Goal: Transaction & Acquisition: Purchase product/service

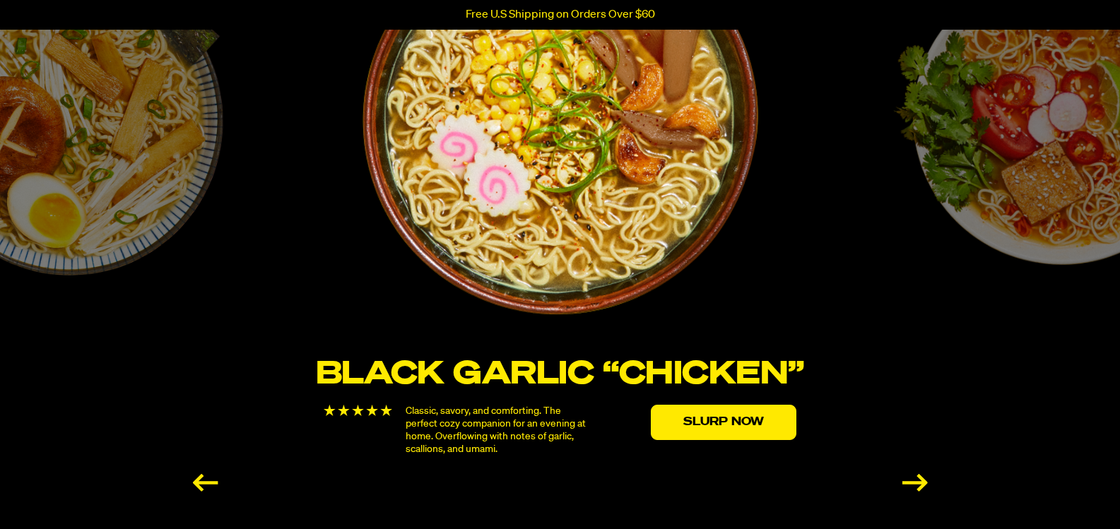
scroll to position [2615, 0]
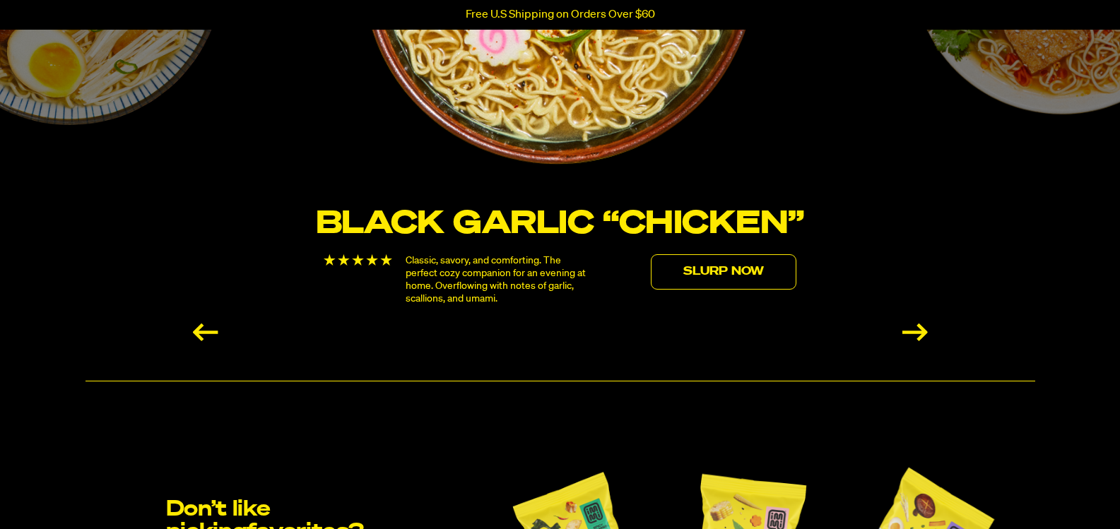
click at [711, 274] on link "Slurp Now" at bounding box center [724, 271] width 146 height 35
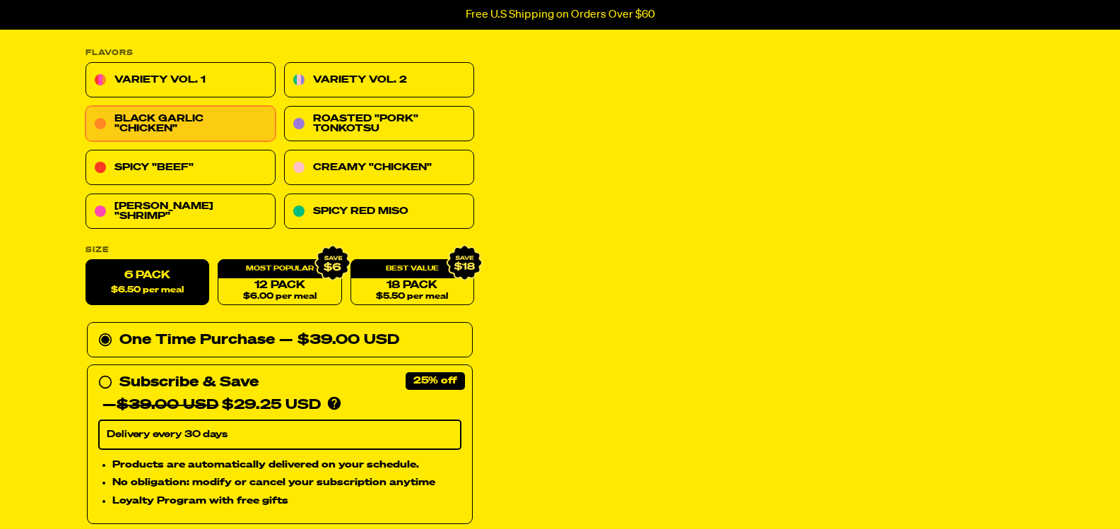
scroll to position [212, 0]
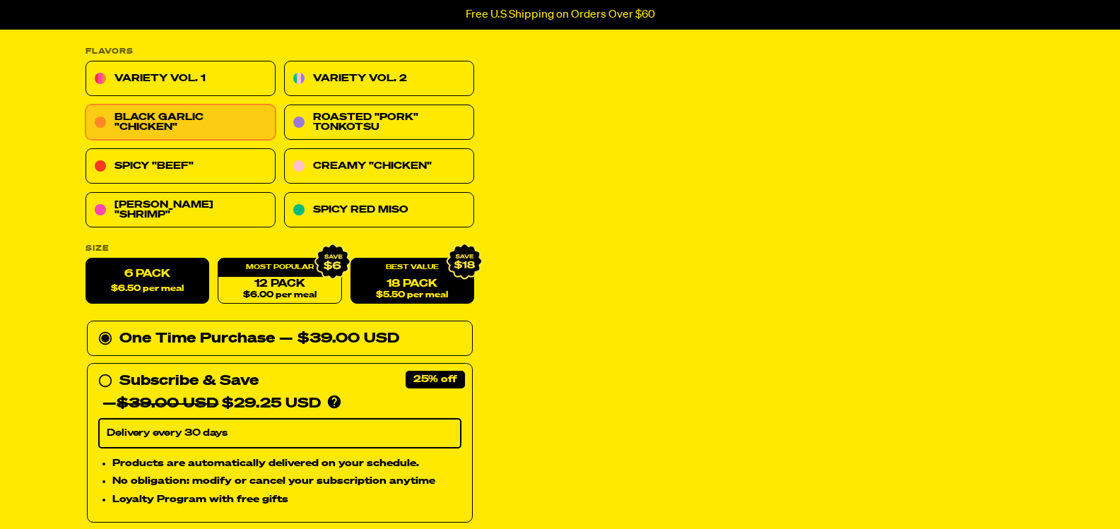
click at [452, 294] on link "18 Pack $5.50 per meal" at bounding box center [412, 282] width 124 height 46
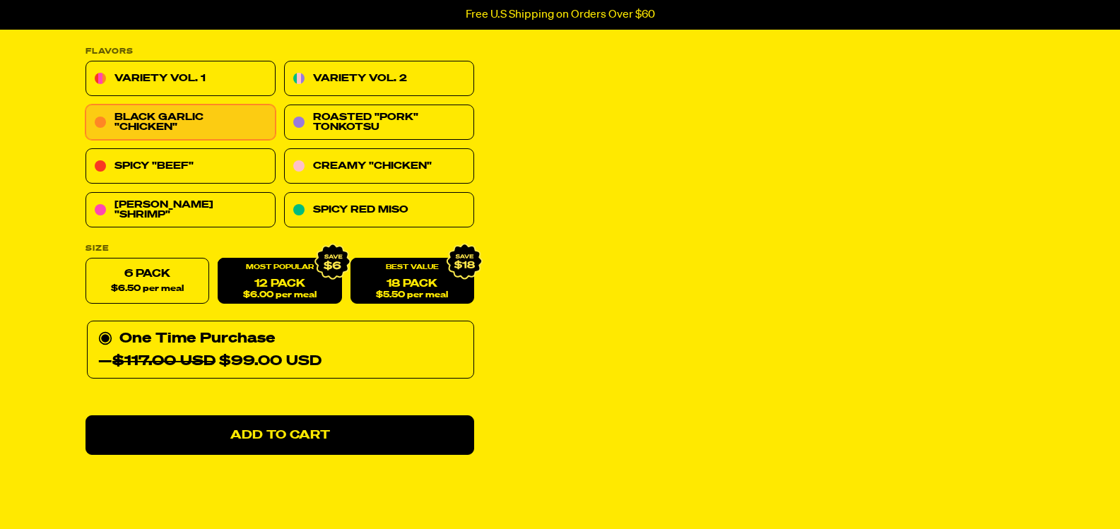
click at [275, 294] on span "$6.00 per meal" at bounding box center [278, 295] width 73 height 9
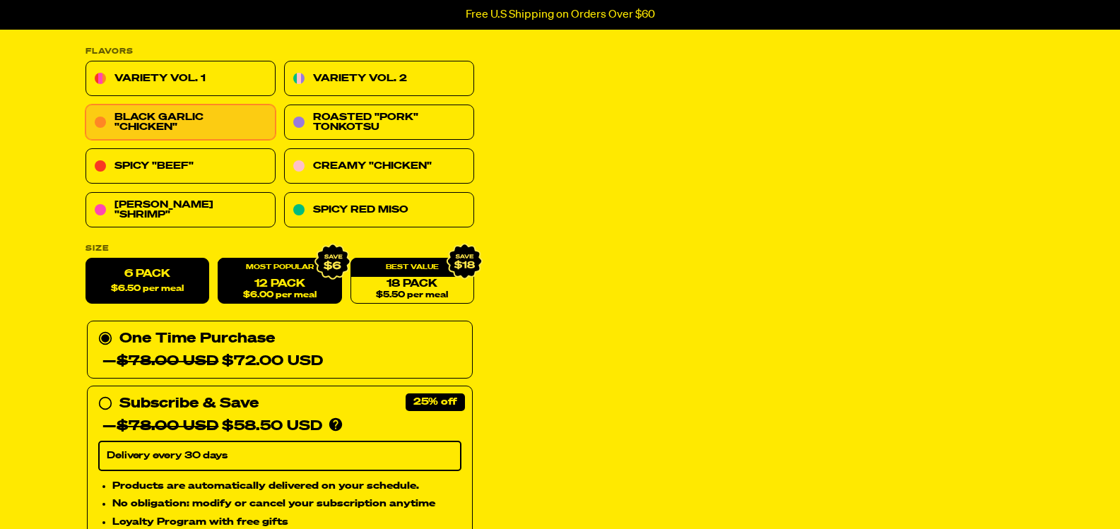
click at [192, 295] on label "6 Pack $6.50 per meal" at bounding box center [148, 282] width 124 height 46
click at [86, 259] on input "6 Pack $6.50 per meal" at bounding box center [86, 259] width 1 height 1
radio input "true"
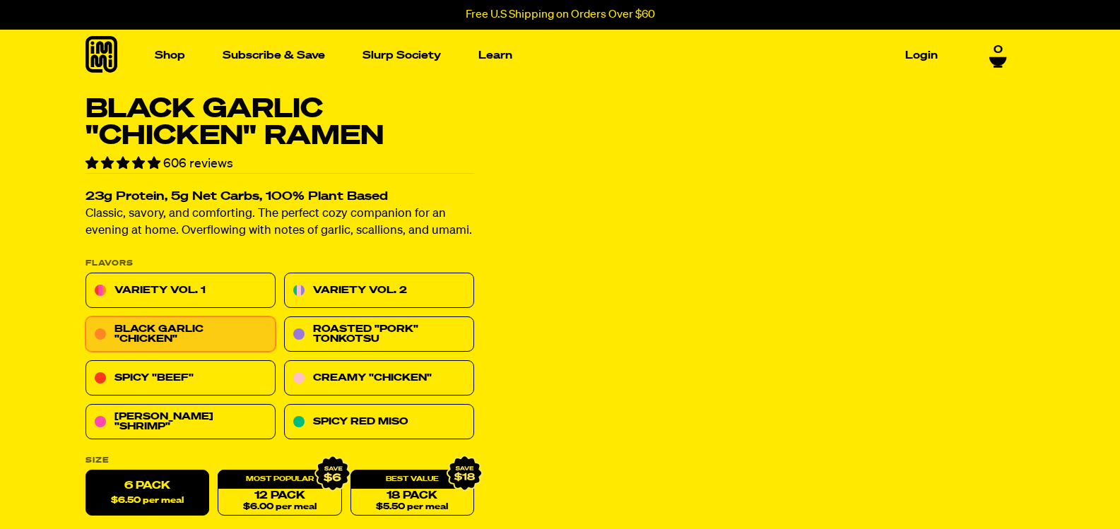
scroll to position [283, 0]
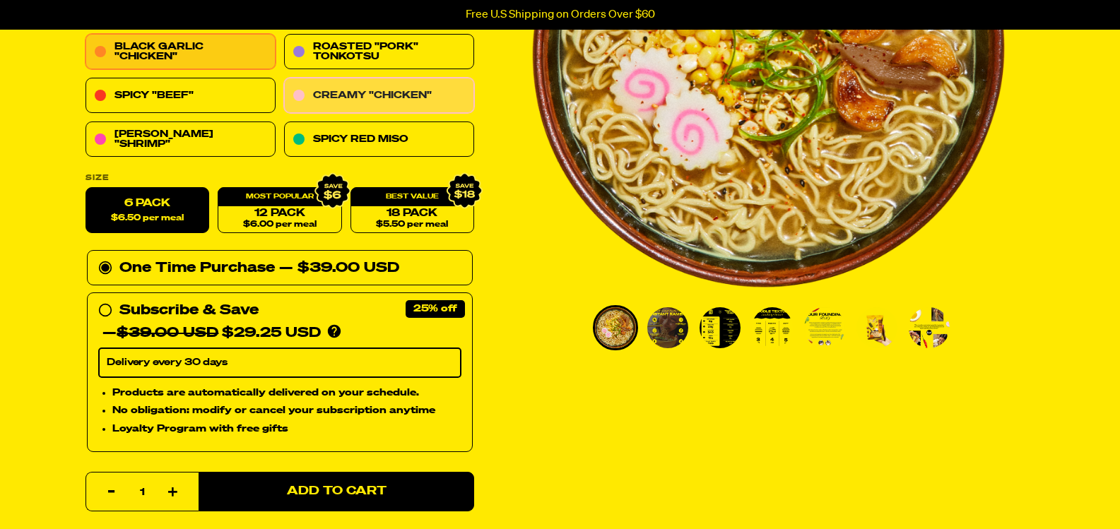
click at [419, 107] on link "Creamy "Chicken"" at bounding box center [379, 95] width 190 height 35
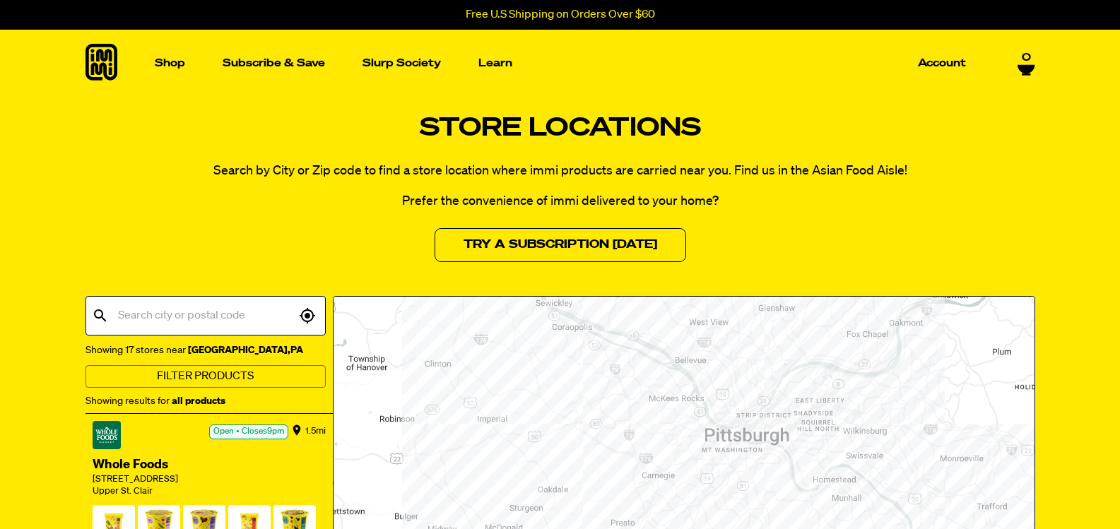
click at [194, 307] on input "text" at bounding box center [204, 315] width 181 height 27
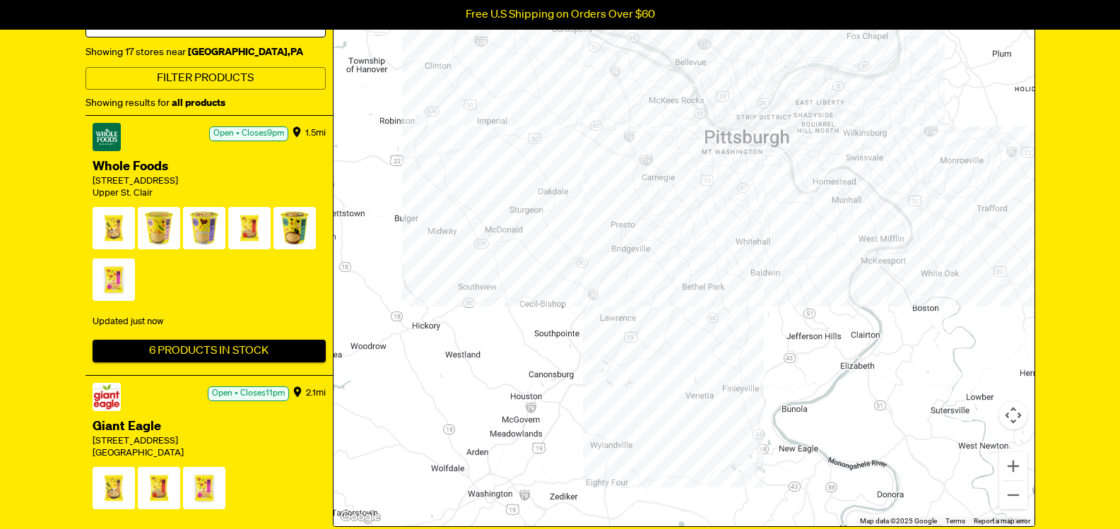
scroll to position [283, 0]
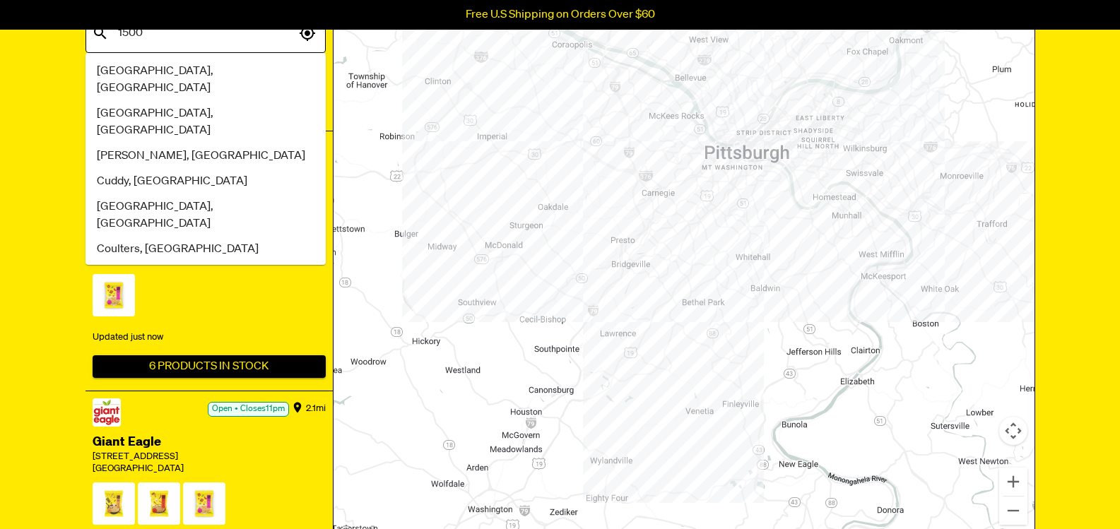
type input "15001"
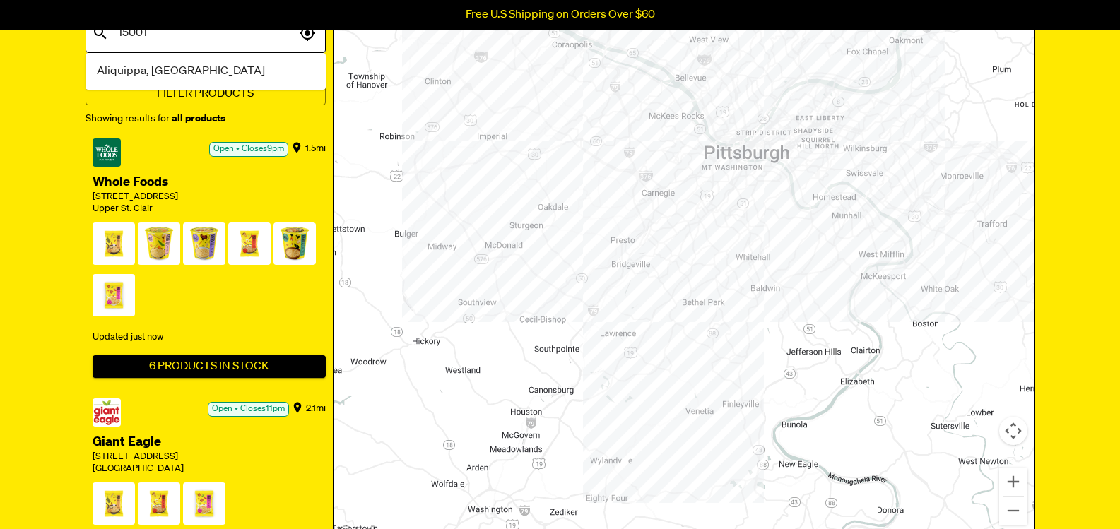
click at [118, 70] on span "Aliquippa, [GEOGRAPHIC_DATA]" at bounding box center [181, 71] width 168 height 17
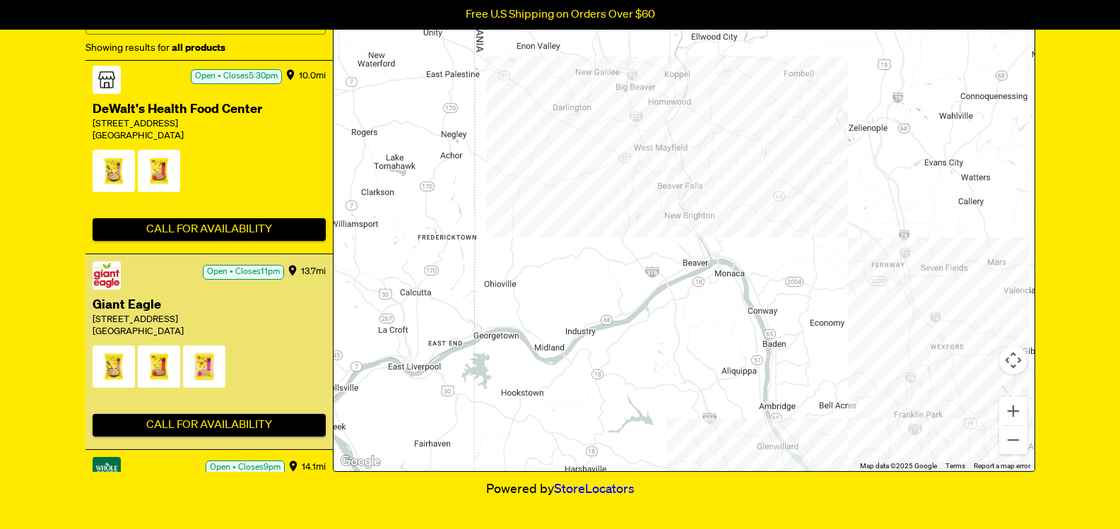
scroll to position [0, 0]
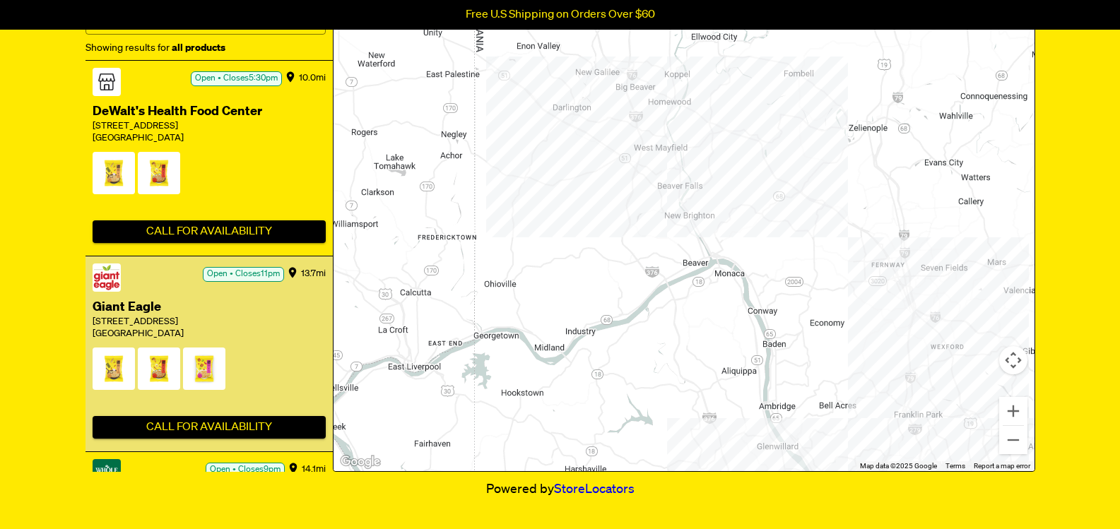
click at [151, 299] on div "Giant Eagle" at bounding box center [209, 308] width 233 height 18
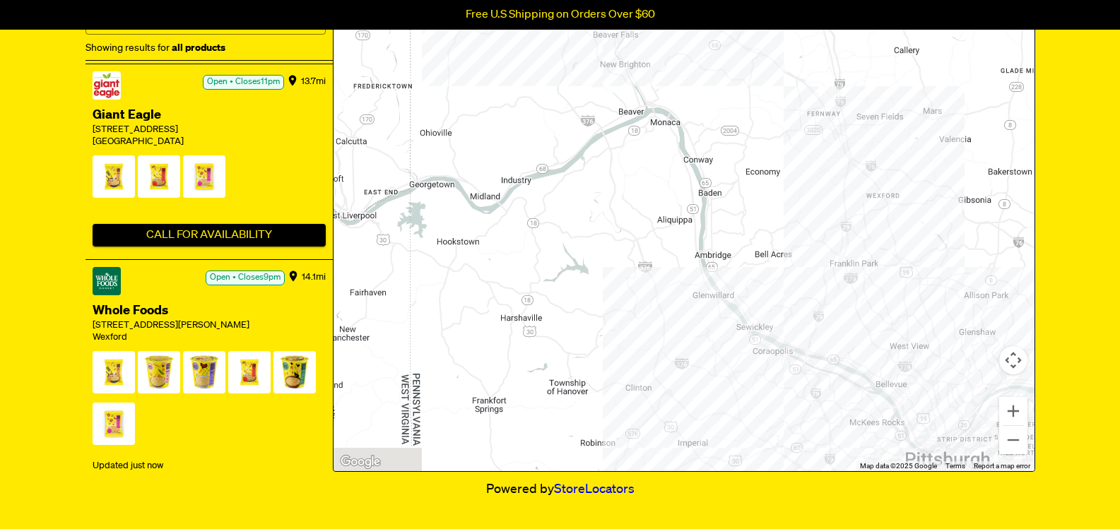
scroll to position [196, 0]
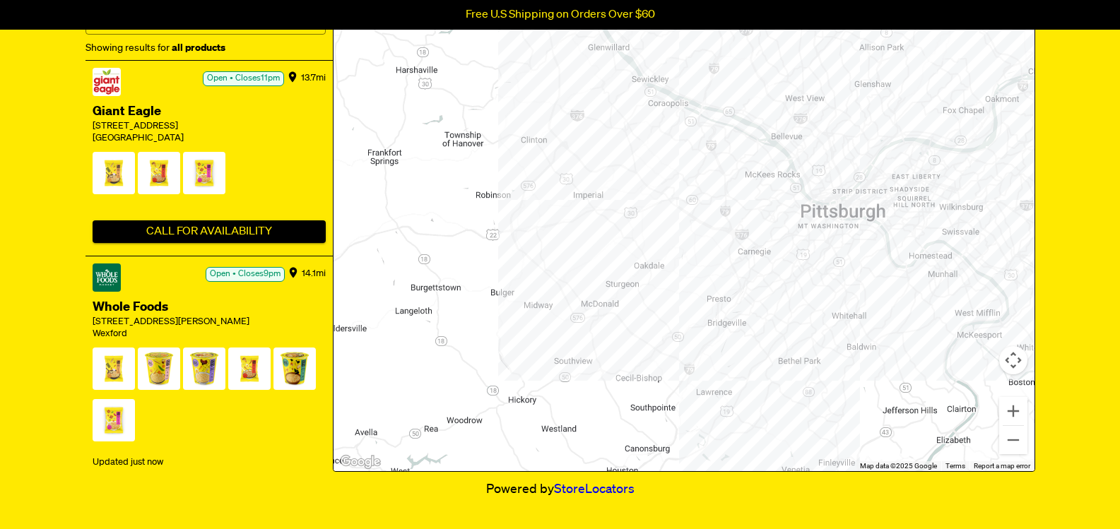
click at [145, 175] on span at bounding box center [159, 176] width 42 height 49
